Goal: Find specific page/section: Find specific page/section

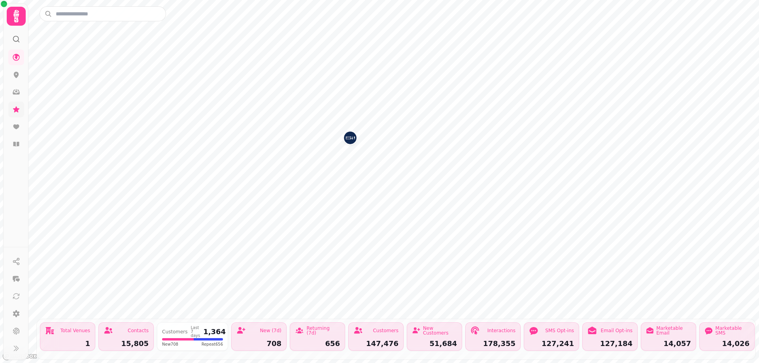
click at [11, 108] on link at bounding box center [16, 110] width 16 height 16
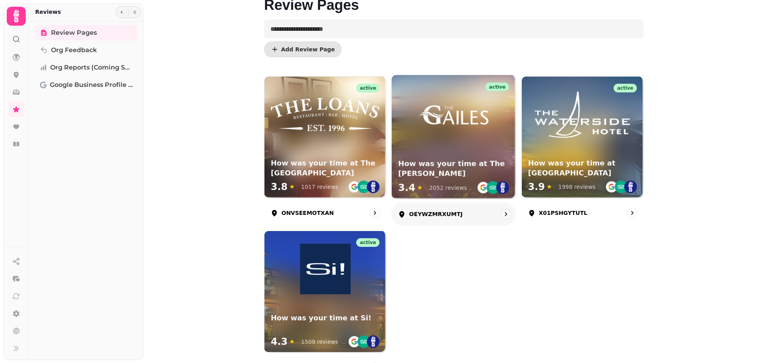
scroll to position [76, 0]
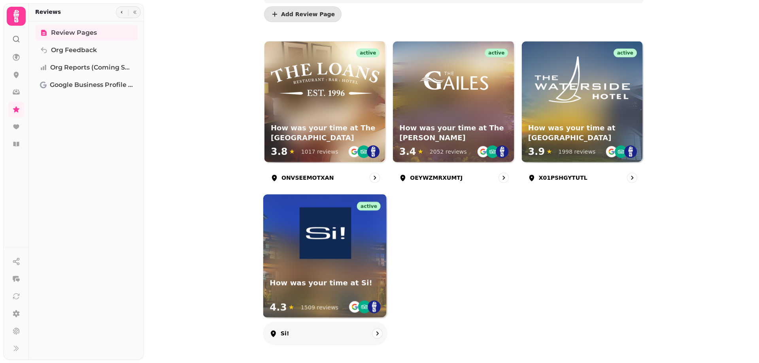
click at [299, 257] on img at bounding box center [325, 234] width 52 height 52
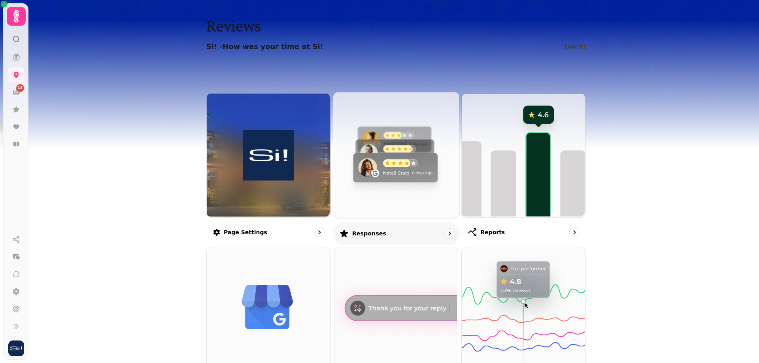
click at [406, 151] on img at bounding box center [395, 154] width 126 height 126
